Goal: Share content: Share content

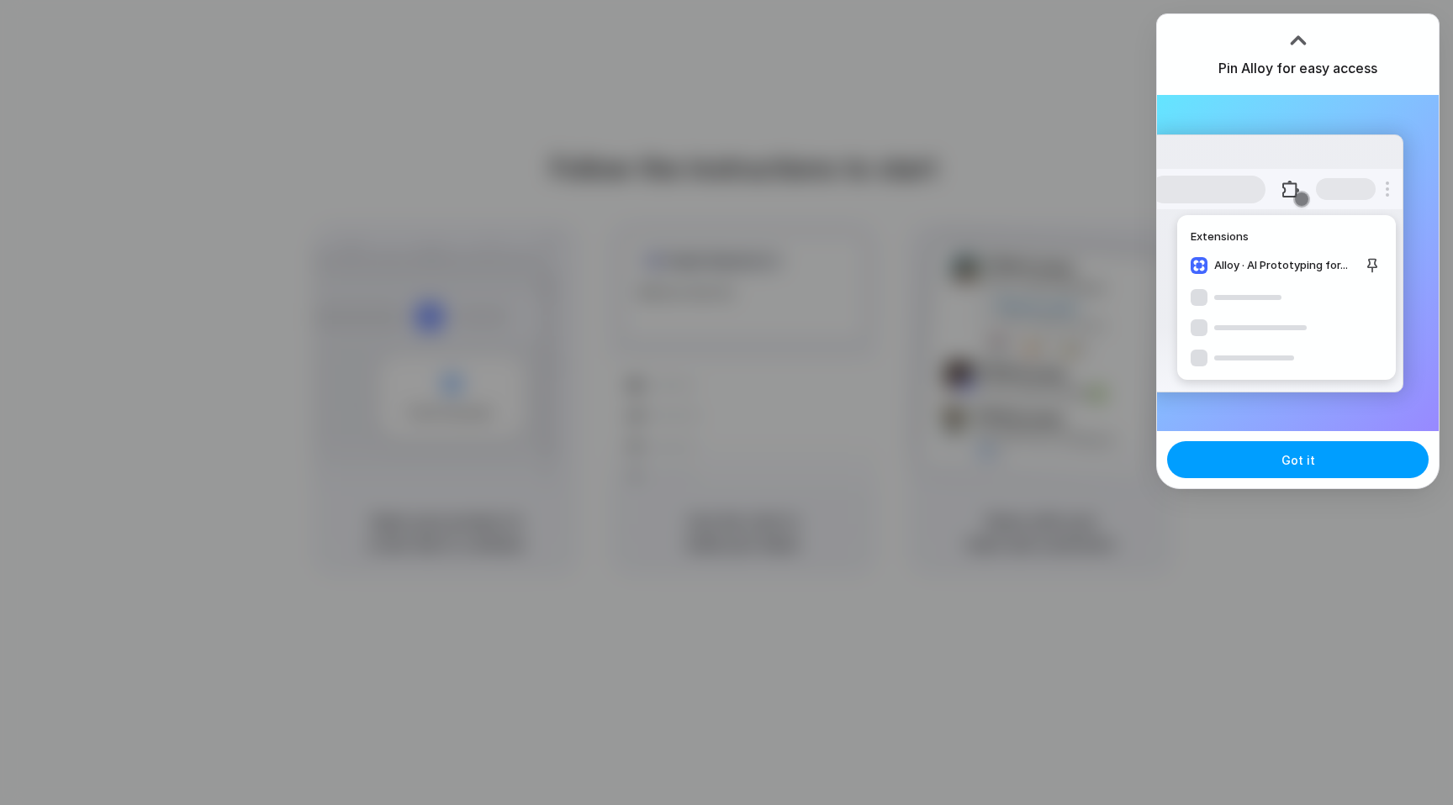
click at [1277, 454] on button "Got it" at bounding box center [1297, 459] width 261 height 37
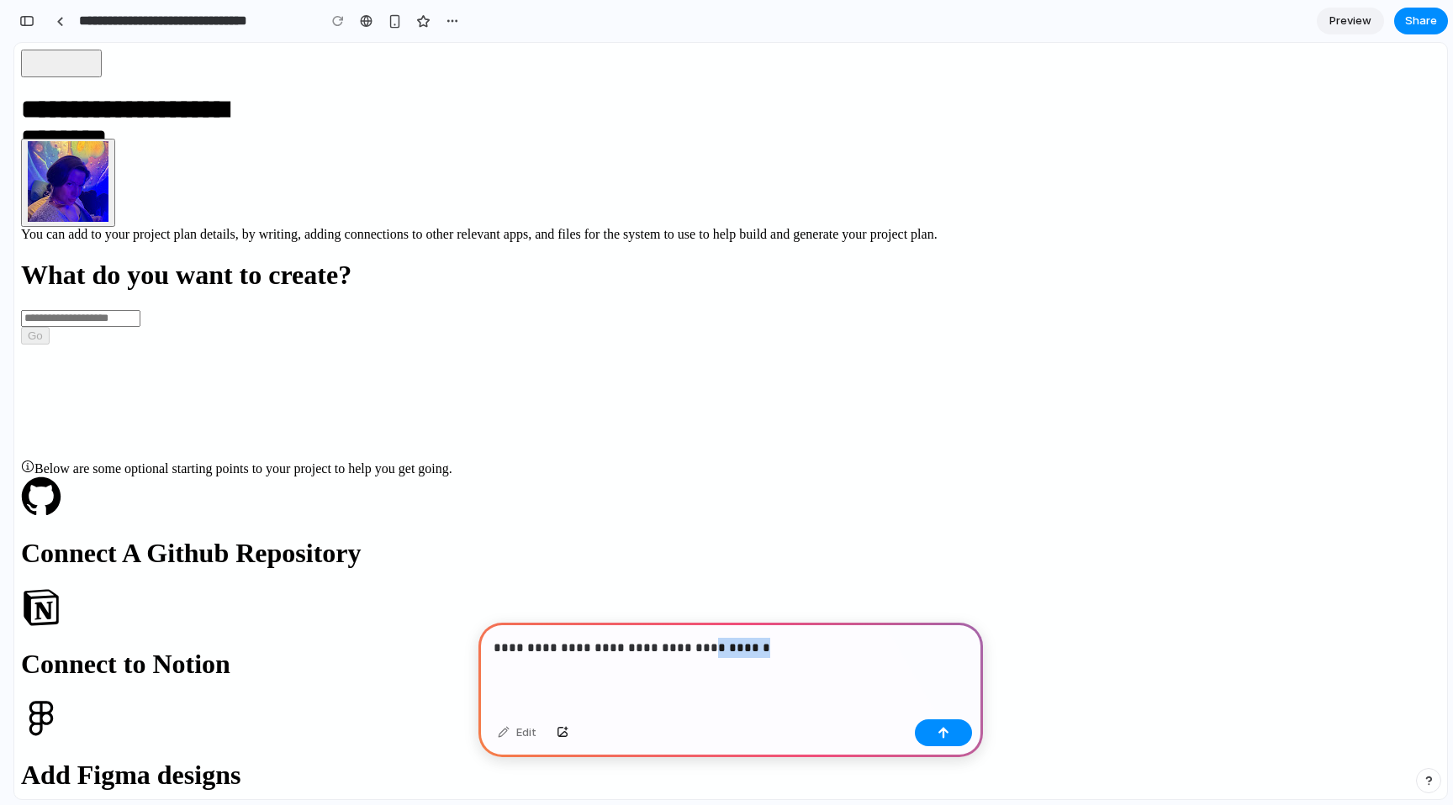
click at [691, 647] on p "**********" at bounding box center [731, 648] width 474 height 20
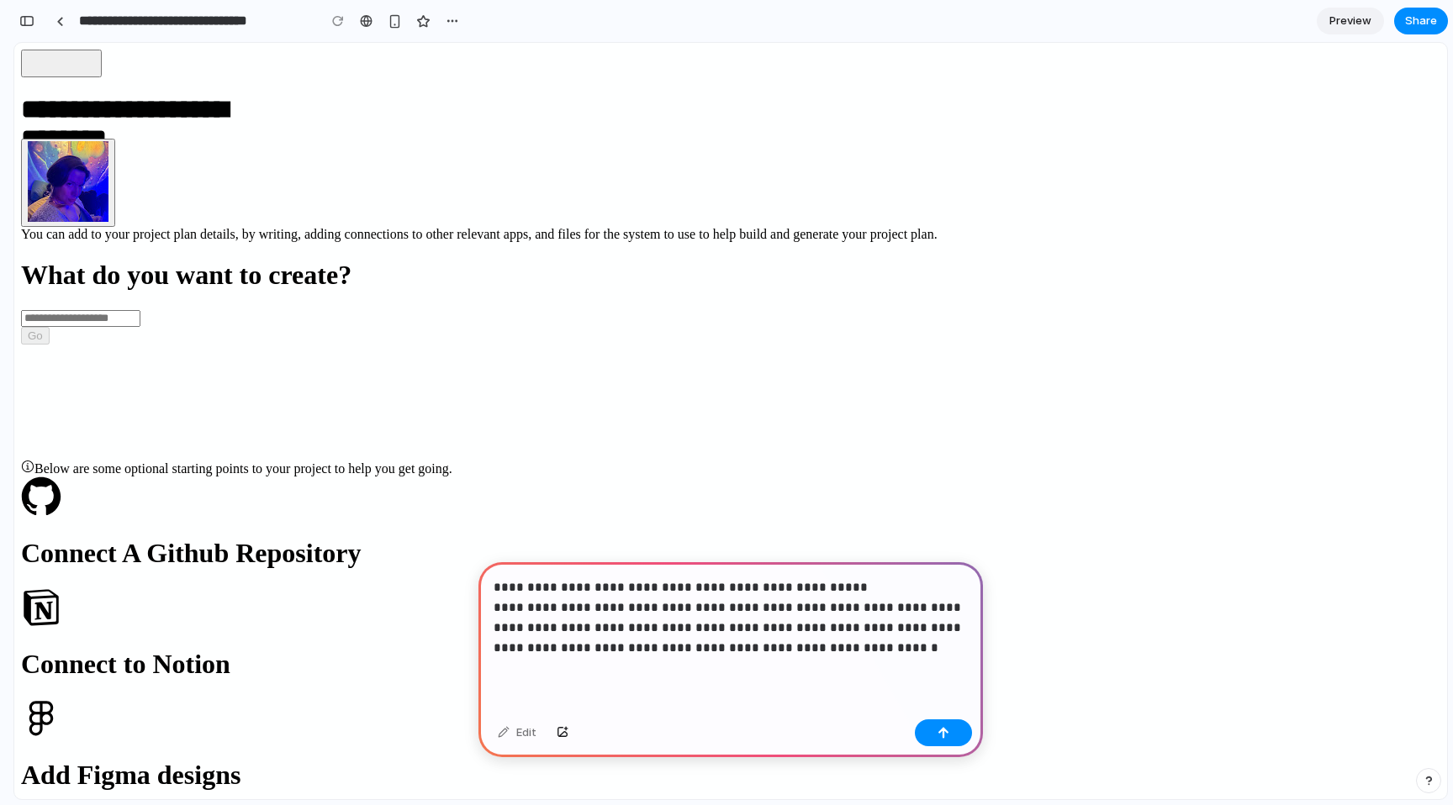
click at [554, 646] on p "**********" at bounding box center [731, 618] width 474 height 81
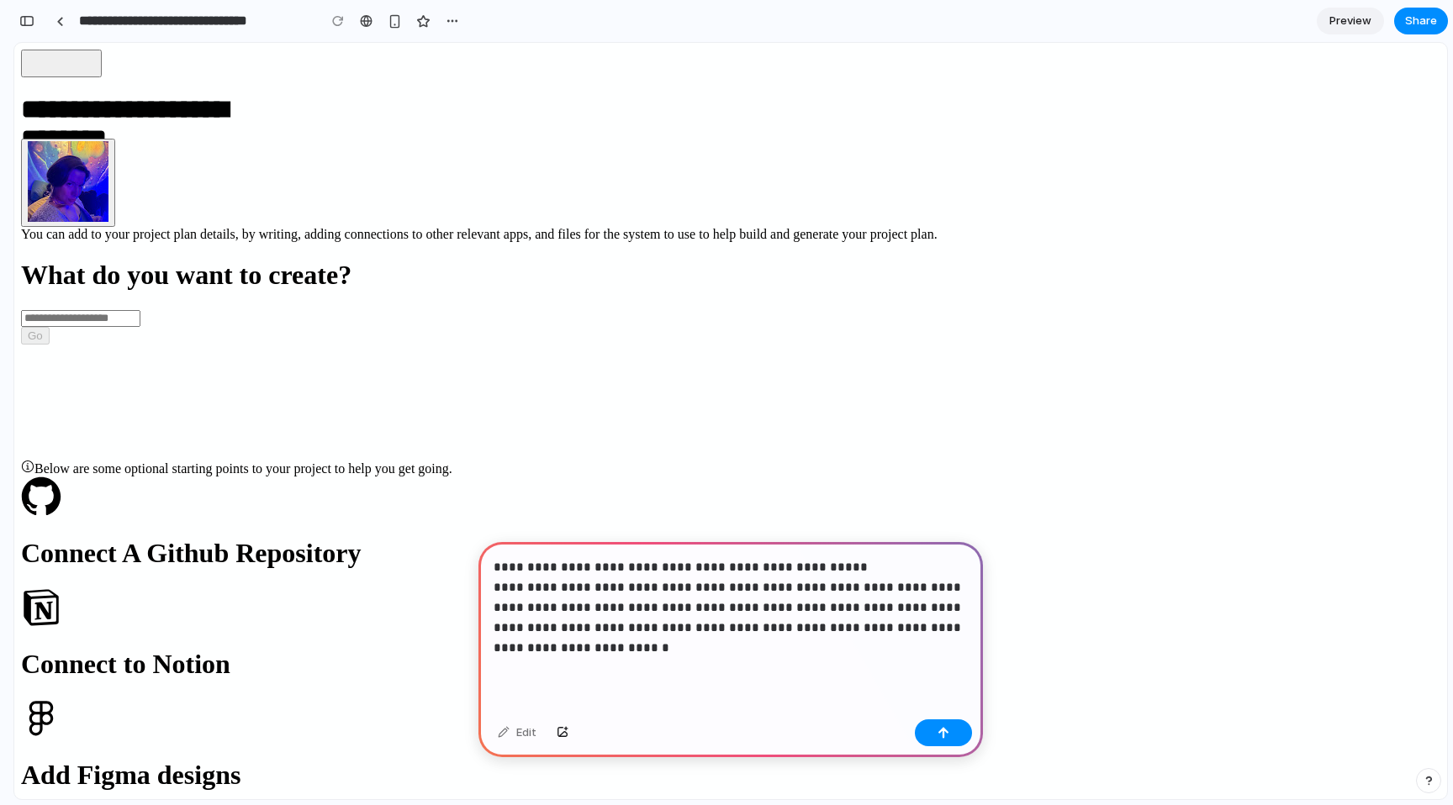
click at [643, 618] on p "**********" at bounding box center [731, 607] width 474 height 101
click at [830, 628] on p "**********" at bounding box center [731, 607] width 474 height 101
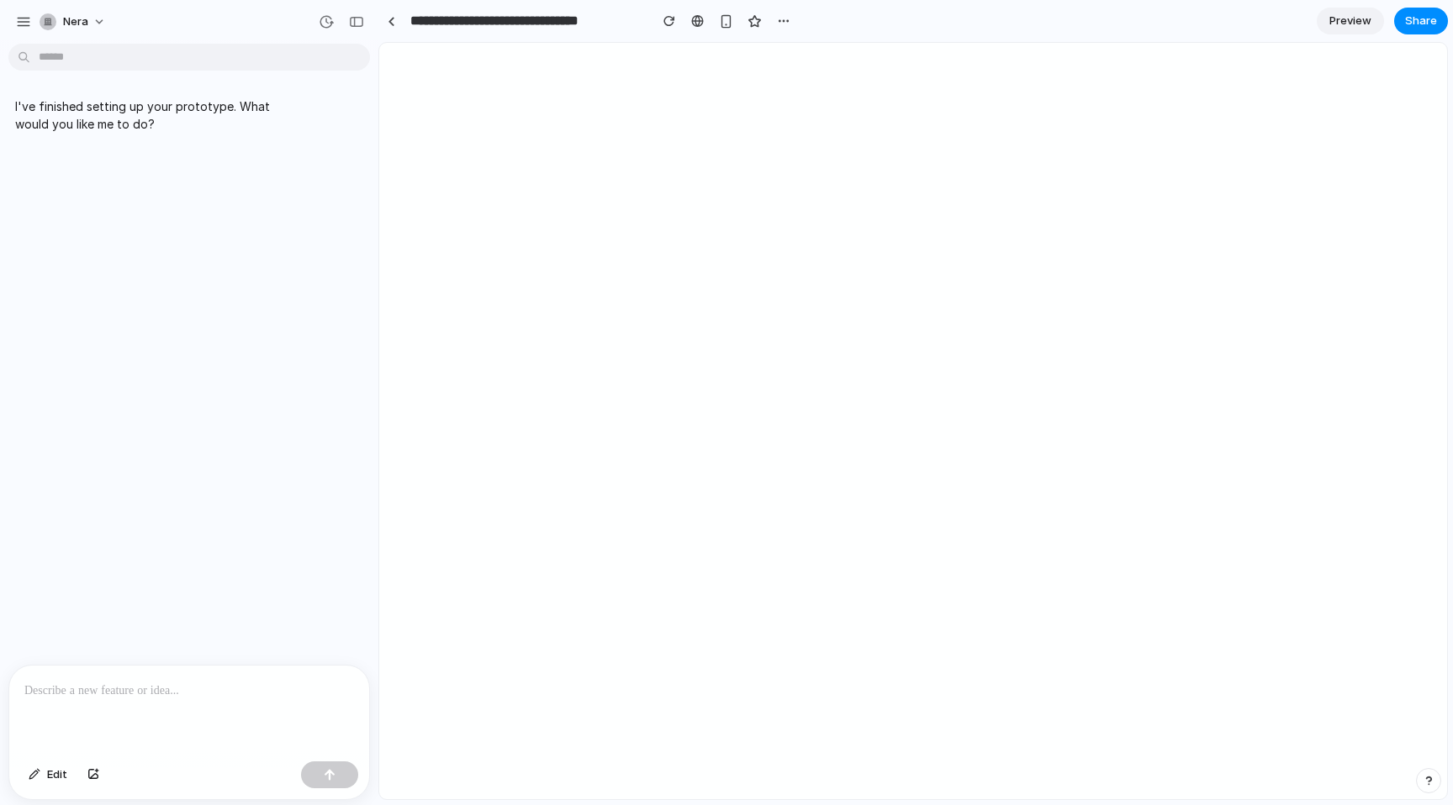
click at [216, 676] on div at bounding box center [189, 710] width 360 height 89
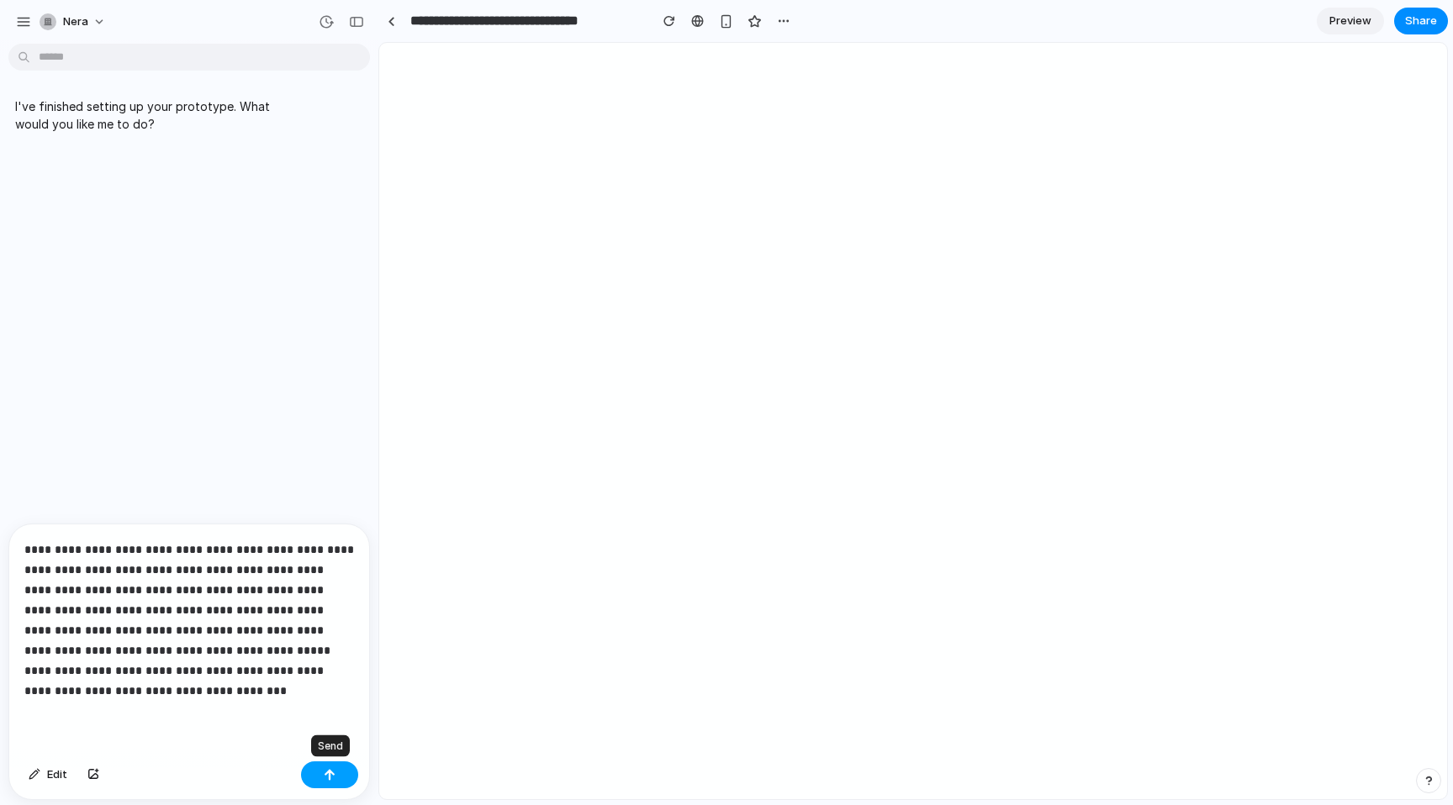
click at [334, 779] on div "button" at bounding box center [330, 775] width 12 height 12
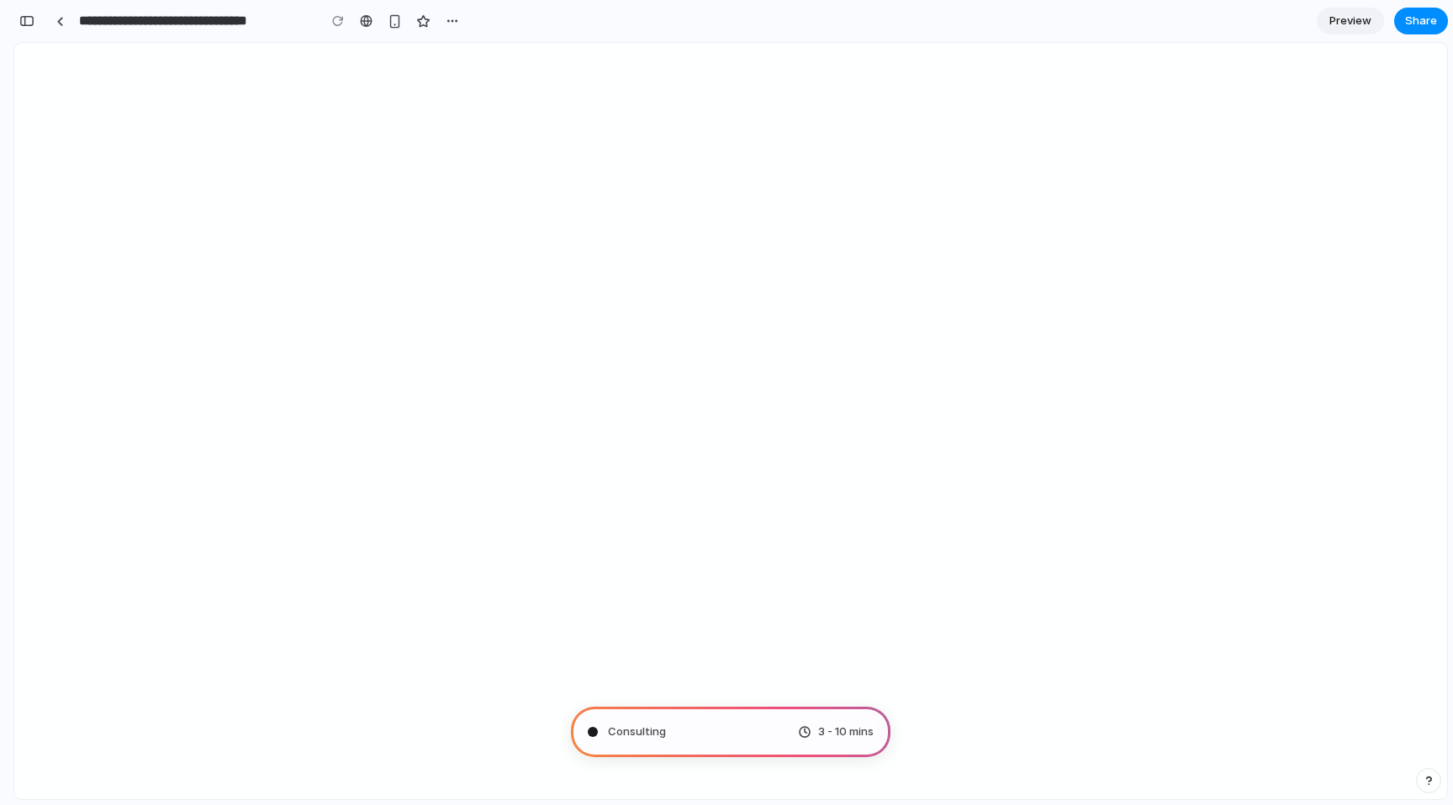
scroll to position [45, 0]
type input "**********"
click at [629, 726] on span "Consulting the digital oracle ." at bounding box center [684, 732] width 153 height 17
click at [810, 734] on div "3 - 10 mins" at bounding box center [836, 732] width 76 height 17
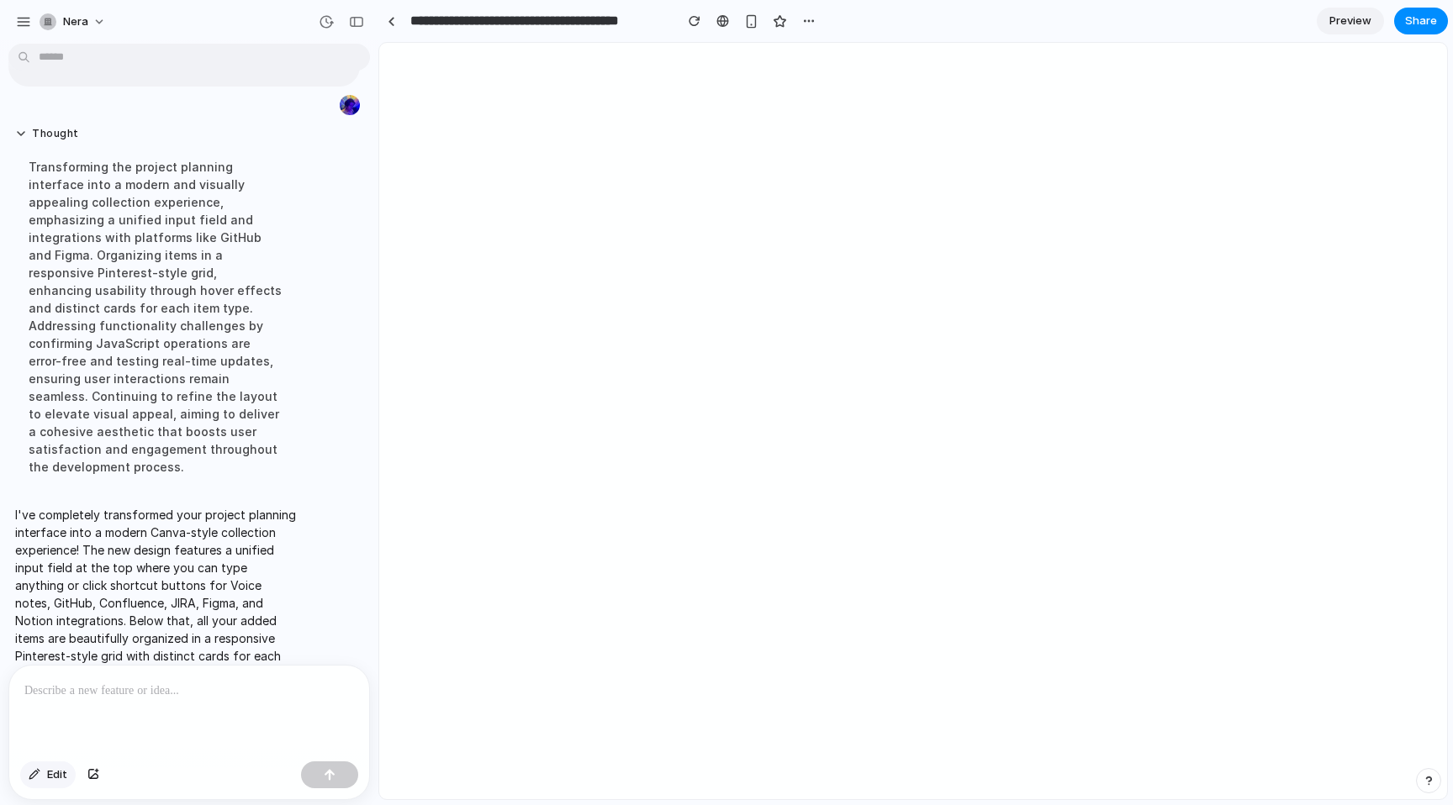
click at [63, 769] on span "Edit" at bounding box center [57, 775] width 20 height 17
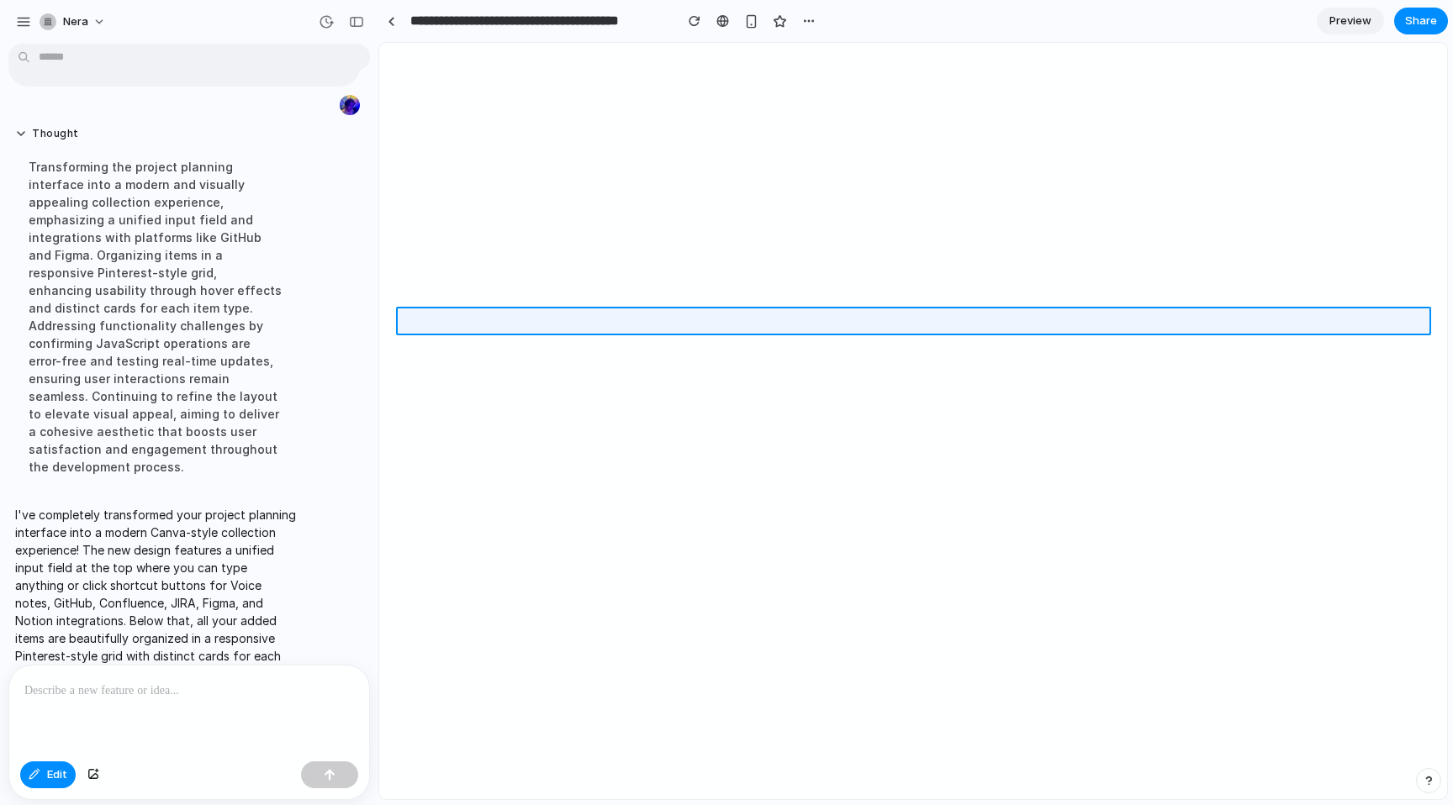
click at [458, 315] on div at bounding box center [913, 422] width 1067 height 756
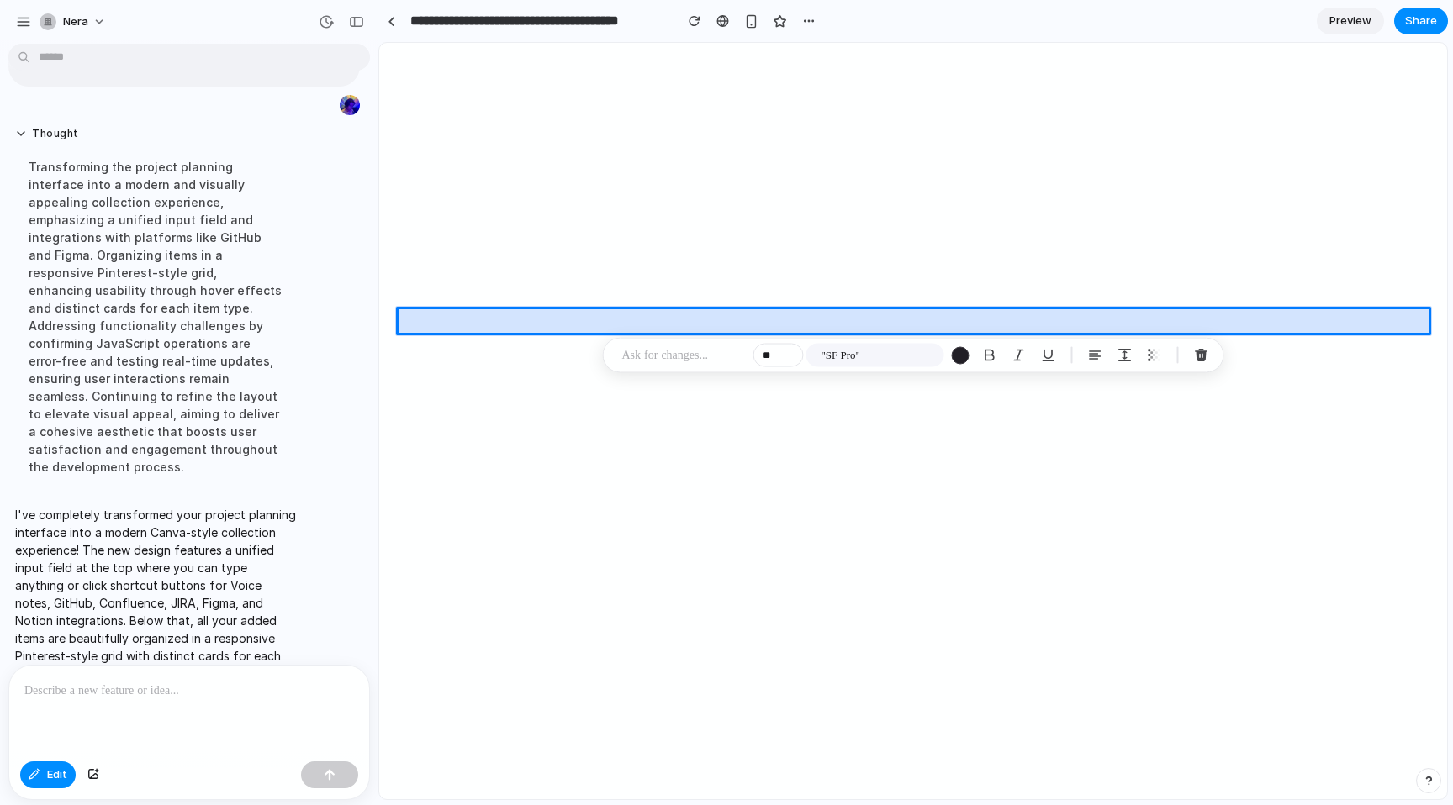
click at [457, 319] on div at bounding box center [913, 422] width 1067 height 756
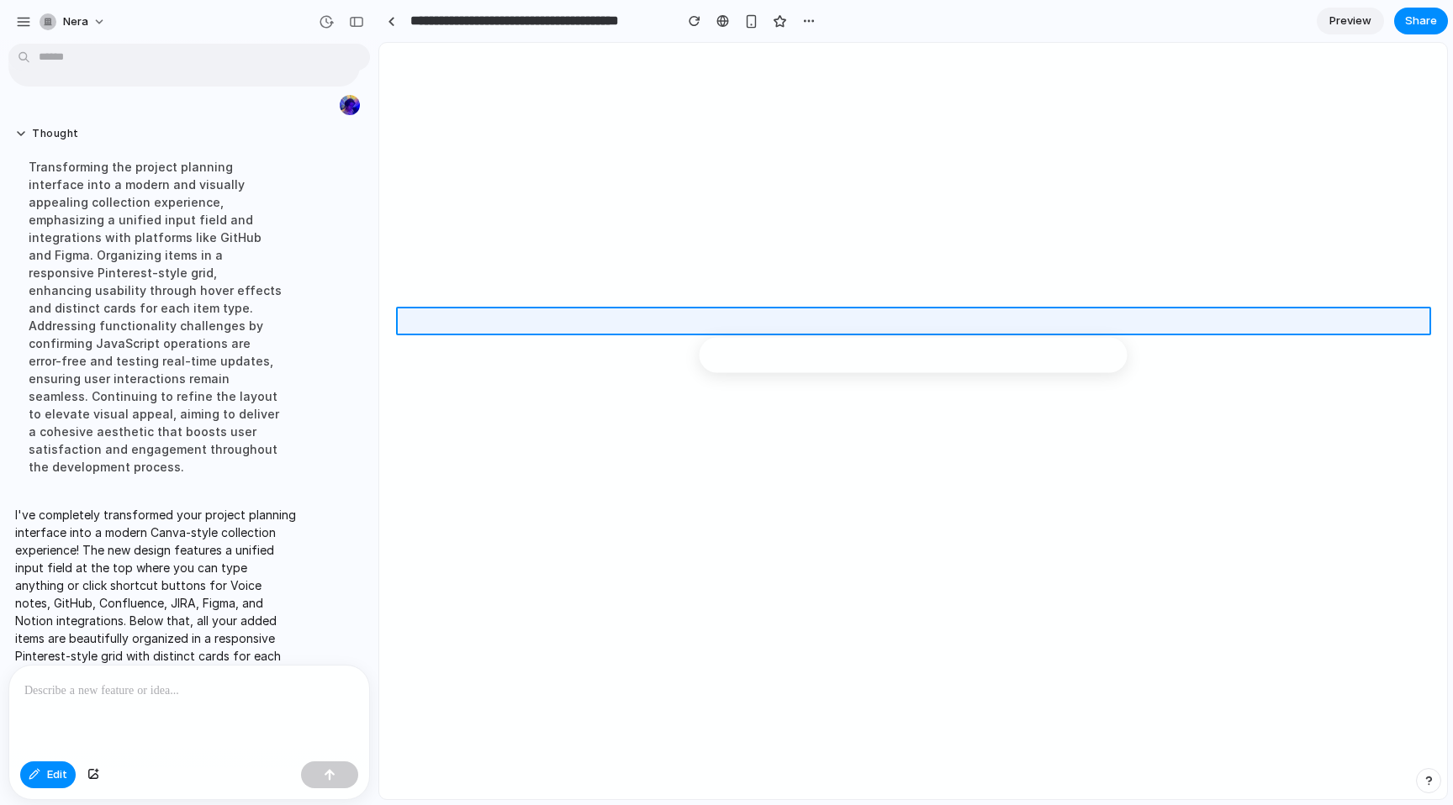
click at [457, 319] on div at bounding box center [913, 422] width 1067 height 756
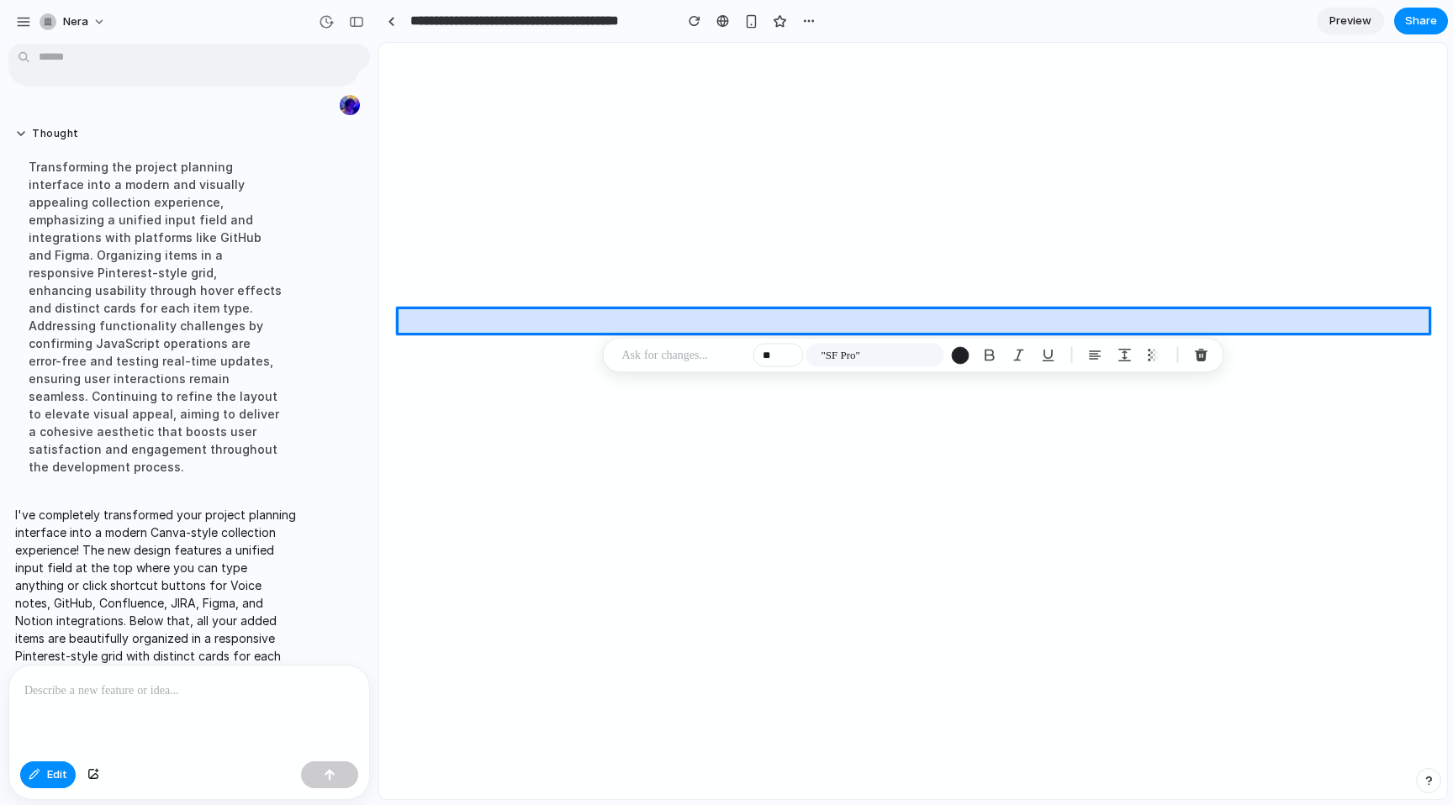
click at [489, 310] on div at bounding box center [913, 422] width 1067 height 756
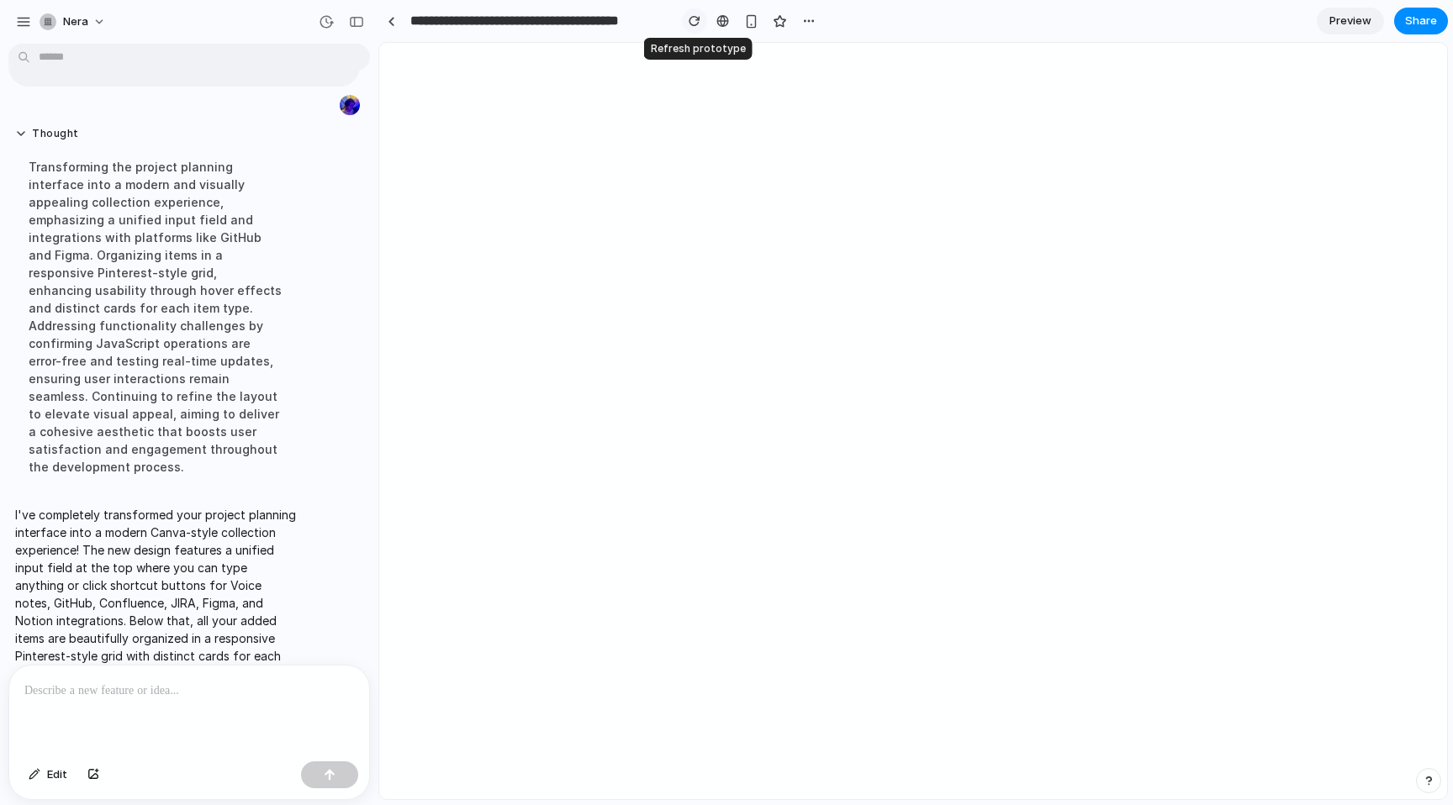
click at [689, 22] on div "button" at bounding box center [695, 21] width 12 height 12
click at [813, 19] on div "button" at bounding box center [808, 20] width 13 height 13
click at [813, 19] on div "Duplicate Delete" at bounding box center [726, 402] width 1453 height 805
click at [1330, 24] on span "Preview" at bounding box center [1350, 21] width 42 height 17
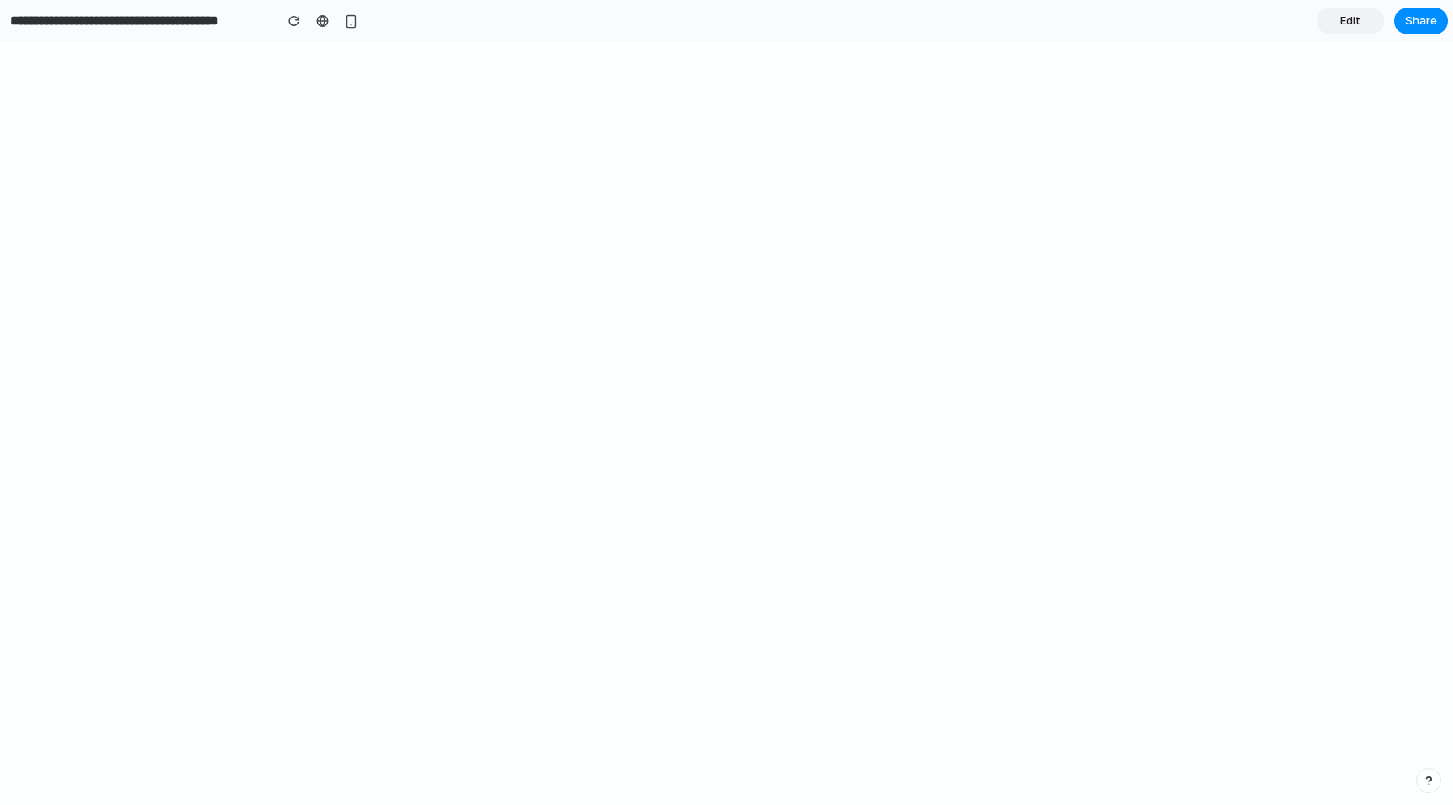
click at [1330, 24] on link "Edit" at bounding box center [1350, 21] width 67 height 27
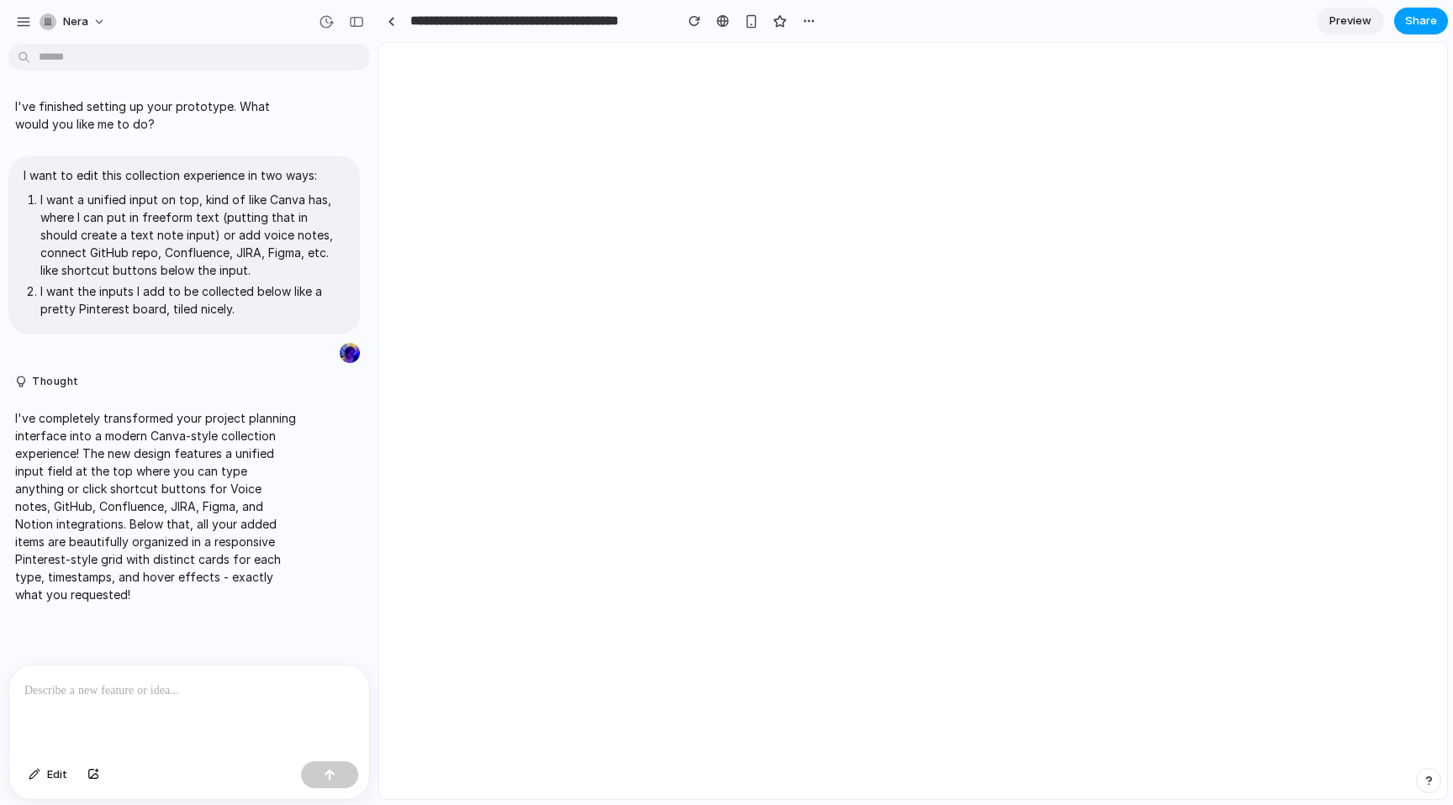
click at [1405, 26] on button "Share" at bounding box center [1421, 21] width 54 height 27
click at [1362, 179] on button "Copy link" at bounding box center [1382, 180] width 101 height 29
click at [795, 621] on div "Share ' Nera Project Unified Collection Interface ' Masha Krol Creator Anyone a…" at bounding box center [726, 402] width 1453 height 805
click at [160, 678] on div at bounding box center [189, 710] width 360 height 89
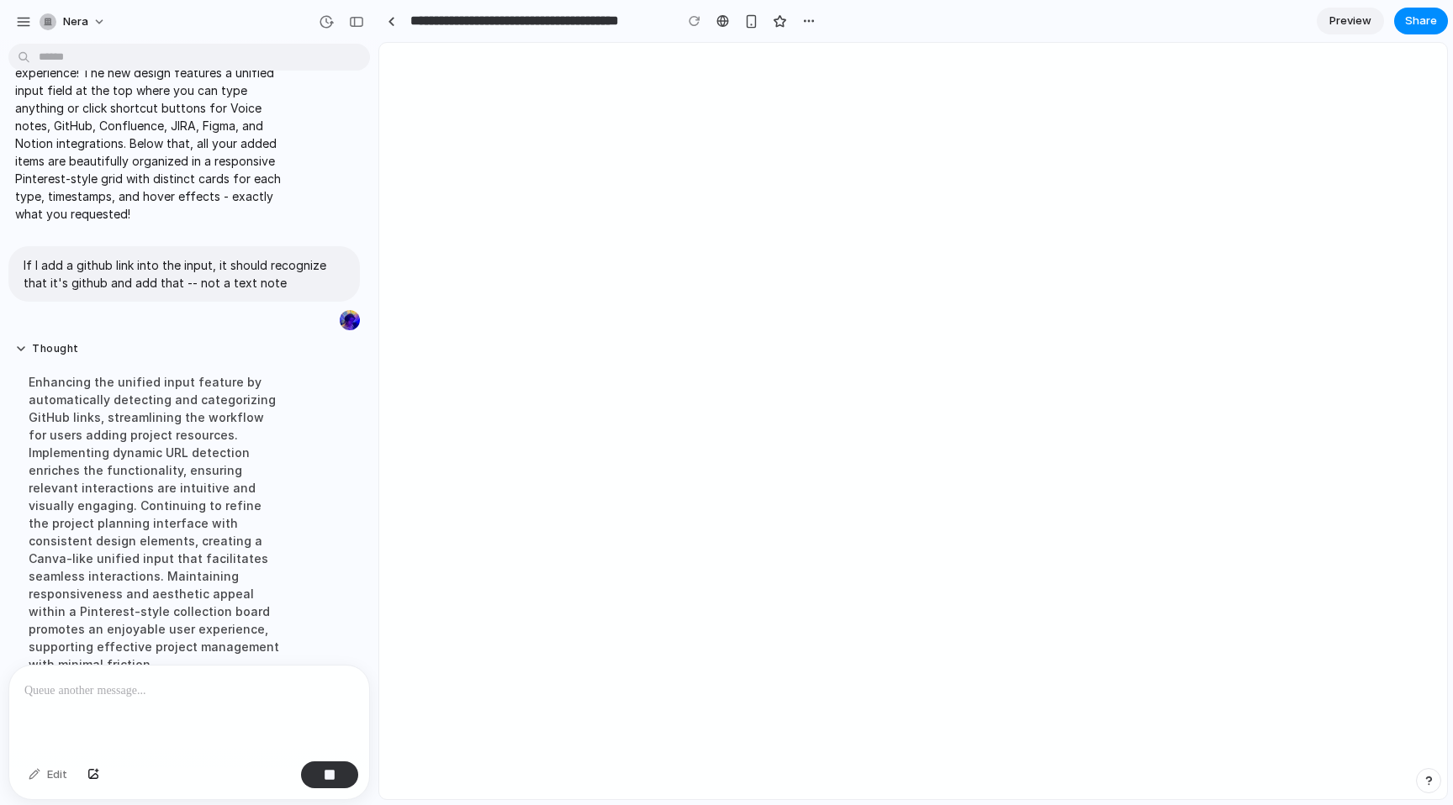
scroll to position [419, 0]
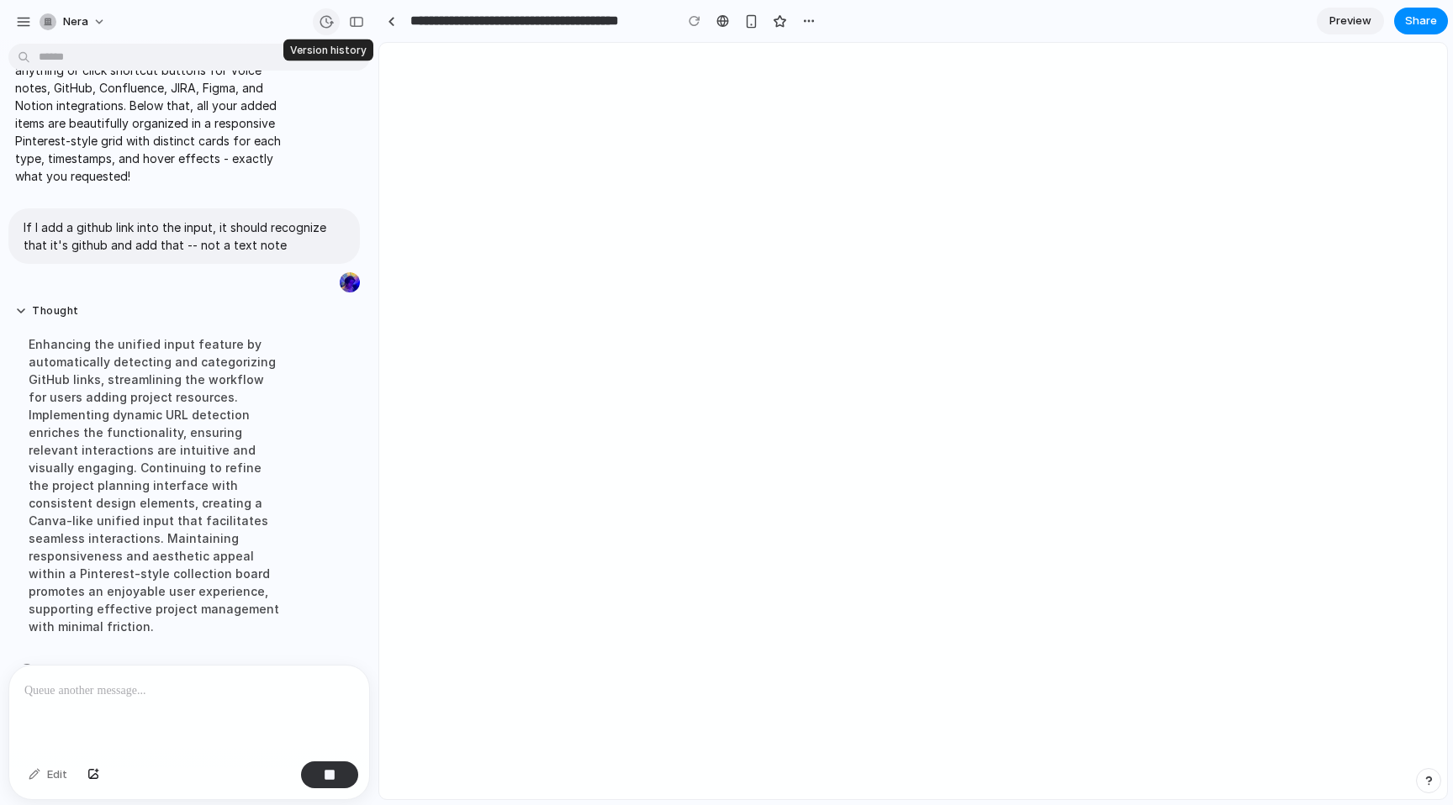
click at [325, 24] on div "button" at bounding box center [326, 21] width 15 height 15
click at [282, 19] on div "Version 2 Current Version 1 8m ago Restore" at bounding box center [726, 402] width 1453 height 805
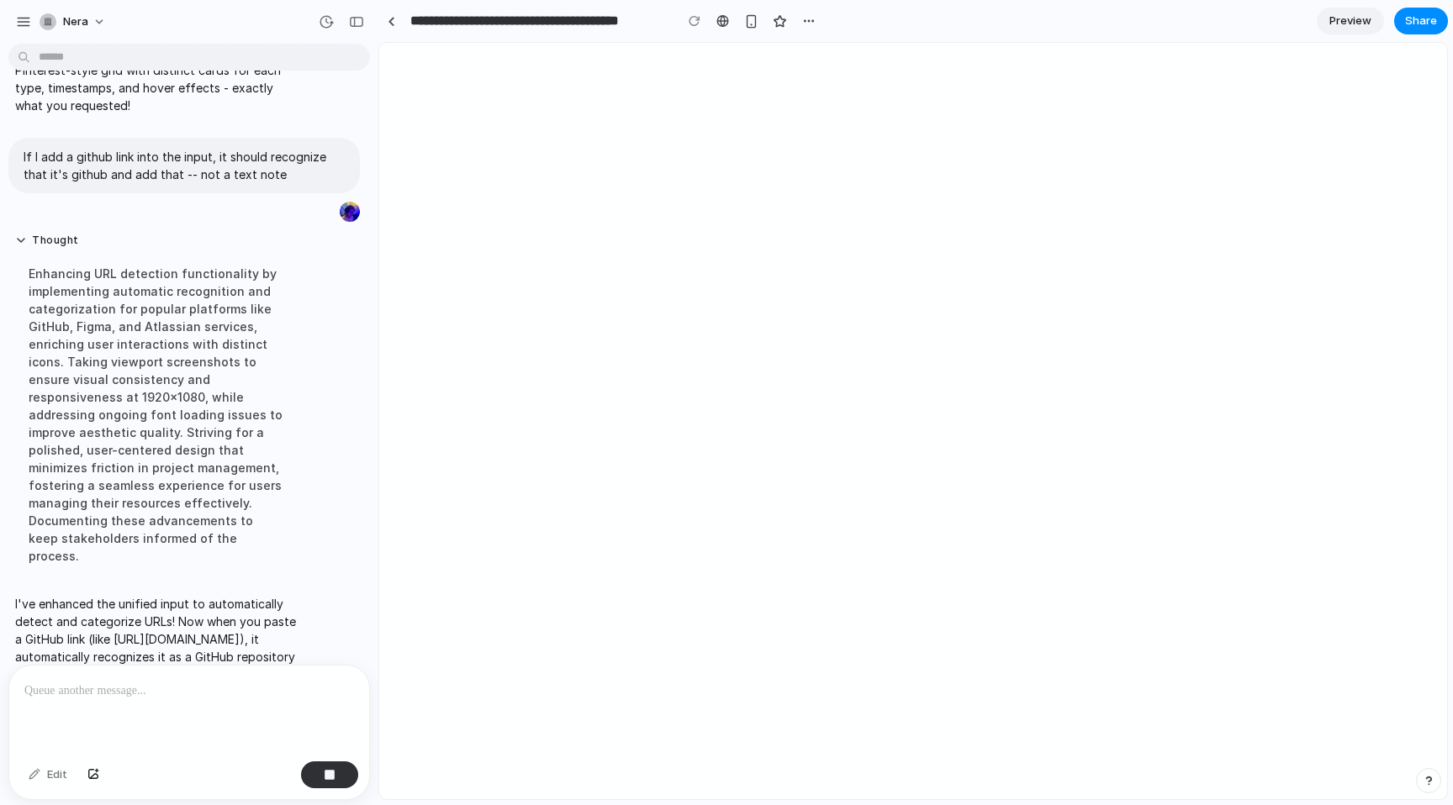
scroll to position [578, 0]
